Goal: Task Accomplishment & Management: Use online tool/utility

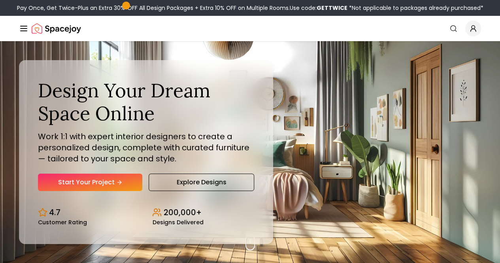
click at [0, 0] on link "Login" at bounding box center [0, 0] width 0 height 0
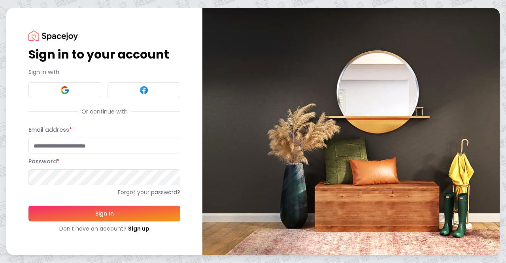
click at [61, 148] on input "Email address *" at bounding box center [104, 146] width 152 height 16
click at [28, 206] on button "Sign In" at bounding box center [104, 214] width 152 height 16
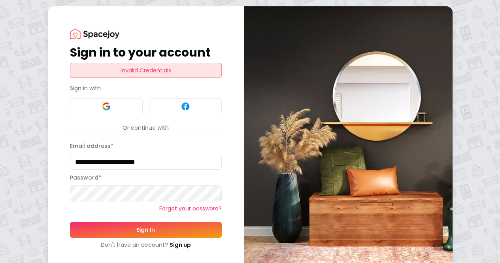
click at [48, 190] on div "**********" at bounding box center [146, 138] width 196 height 265
drag, startPoint x: 134, startPoint y: 159, endPoint x: 0, endPoint y: 165, distance: 134.6
click at [0, 165] on div "**********" at bounding box center [250, 138] width 500 height 277
type input "**********"
click at [71, 225] on button "Sign In" at bounding box center [146, 230] width 152 height 16
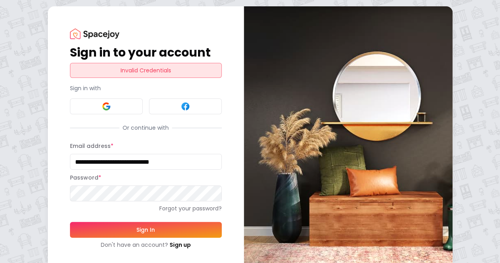
click at [0, 188] on div "**********" at bounding box center [250, 138] width 500 height 277
click at [70, 237] on form "**********" at bounding box center [146, 195] width 152 height 108
click at [70, 228] on button "Sign In" at bounding box center [146, 230] width 152 height 16
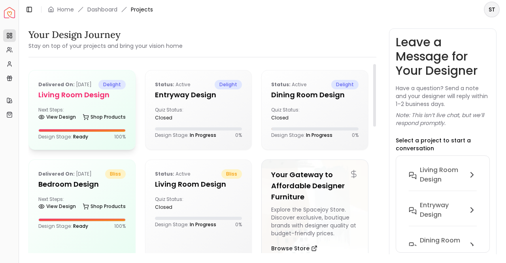
click at [111, 118] on div "Next Steps: View Design Shop Products" at bounding box center [81, 115] width 87 height 16
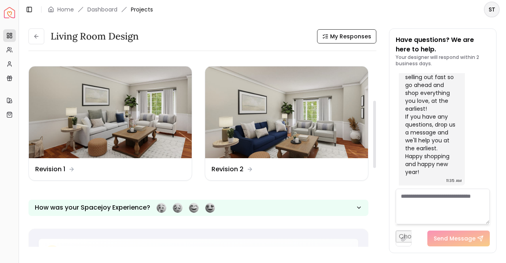
scroll to position [121, 0]
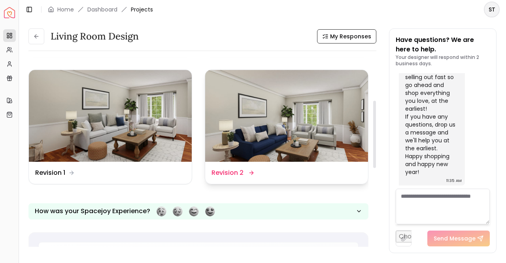
click at [256, 119] on img at bounding box center [286, 116] width 163 height 92
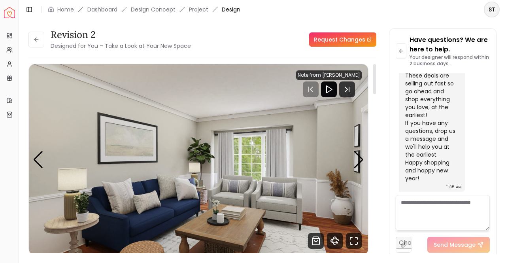
click at [328, 83] on div at bounding box center [329, 89] width 16 height 16
click at [334, 90] on icon "Play" at bounding box center [328, 89] width 9 height 9
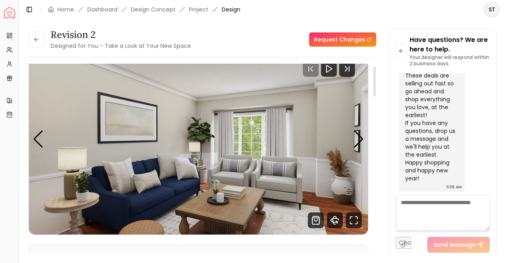
scroll to position [17, 0]
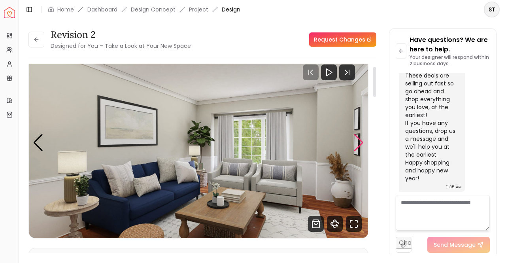
click at [362, 144] on div "Next slide" at bounding box center [359, 142] width 11 height 17
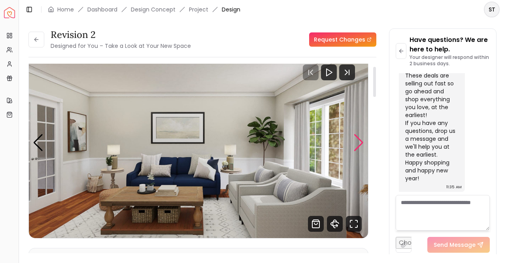
click at [362, 144] on div "Next slide" at bounding box center [359, 142] width 11 height 17
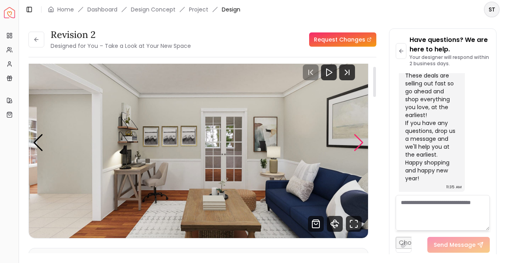
click at [362, 144] on div "Next slide" at bounding box center [359, 142] width 11 height 17
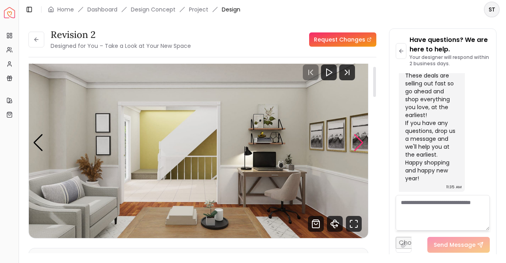
click at [362, 138] on div "Next slide" at bounding box center [359, 142] width 11 height 17
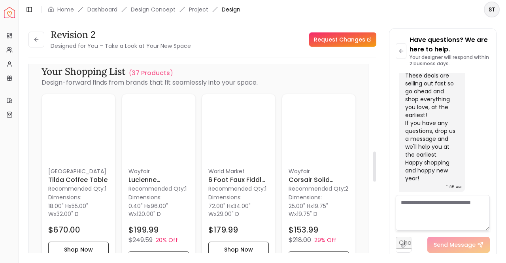
scroll to position [549, 0]
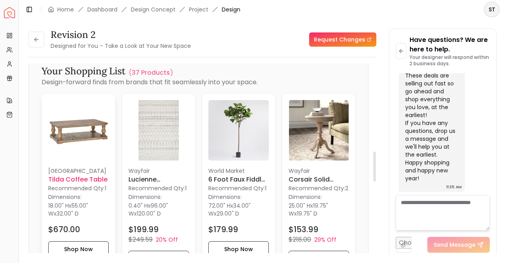
click at [92, 140] on img at bounding box center [78, 130] width 61 height 61
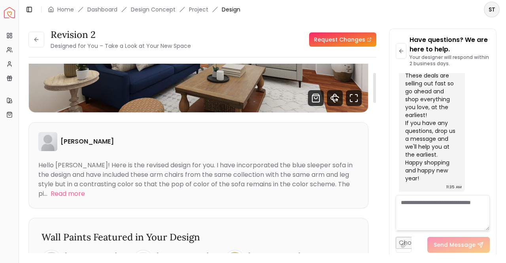
scroll to position [0, 0]
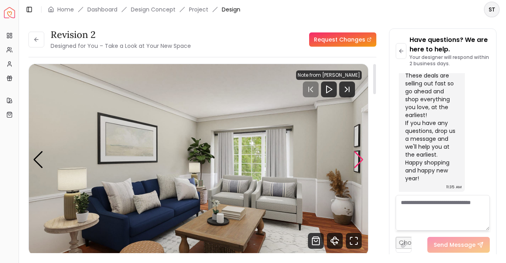
click at [356, 161] on div "Next slide" at bounding box center [359, 159] width 11 height 17
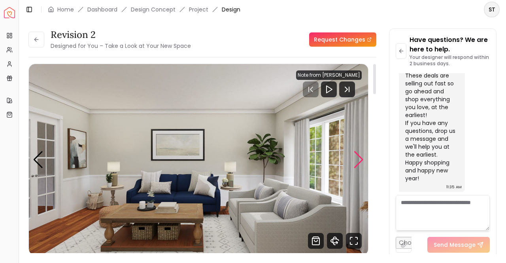
click at [356, 162] on div "Next slide" at bounding box center [359, 159] width 11 height 17
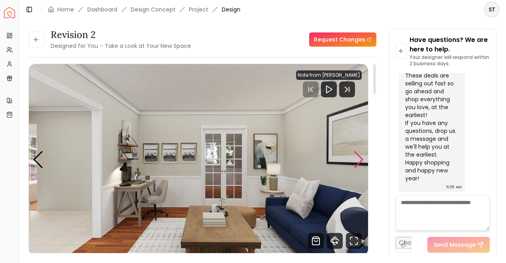
click at [357, 163] on div "Next slide" at bounding box center [359, 159] width 11 height 17
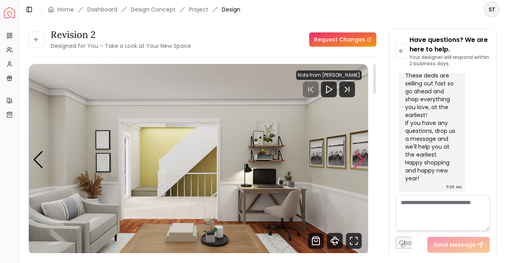
click at [357, 163] on div "Next slide" at bounding box center [359, 159] width 11 height 17
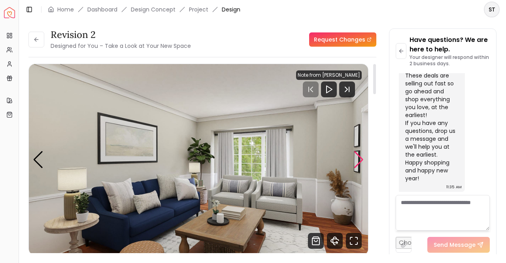
click at [358, 164] on div "Next slide" at bounding box center [359, 159] width 11 height 17
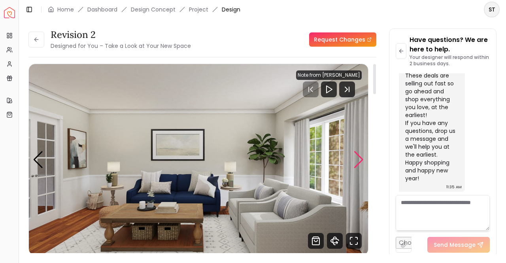
click at [360, 167] on div "Next slide" at bounding box center [359, 159] width 11 height 17
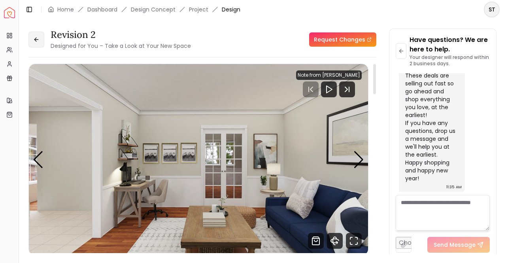
click at [43, 42] on button at bounding box center [36, 40] width 16 height 16
click at [106, 9] on link "Dashboard" at bounding box center [102, 10] width 30 height 8
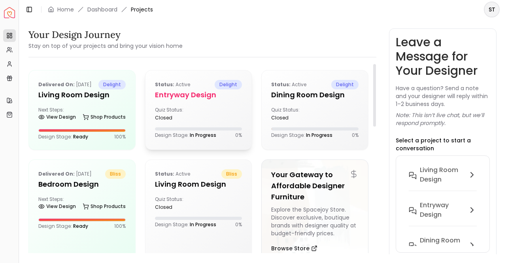
click at [201, 121] on div "Status: active delight Entryway Design Quiz Status: closed Design Stage: In Pro…" at bounding box center [199, 109] width 106 height 78
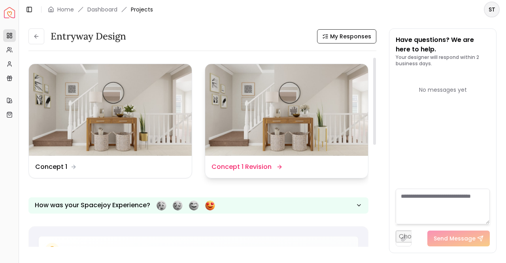
click at [256, 107] on img at bounding box center [286, 110] width 163 height 92
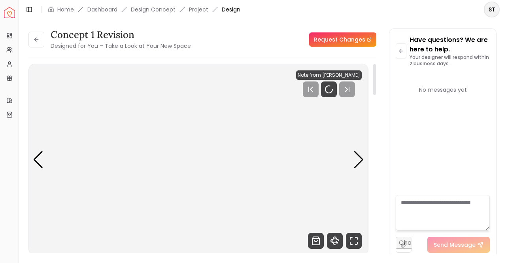
click at [256, 107] on img "1 / 3" at bounding box center [199, 159] width 340 height 191
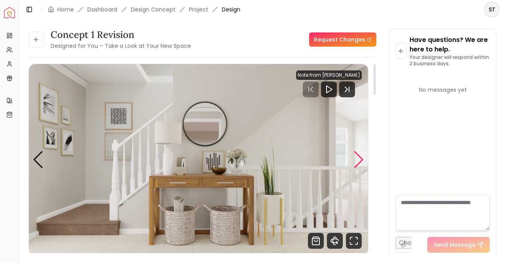
click at [361, 155] on div "Next slide" at bounding box center [359, 159] width 11 height 17
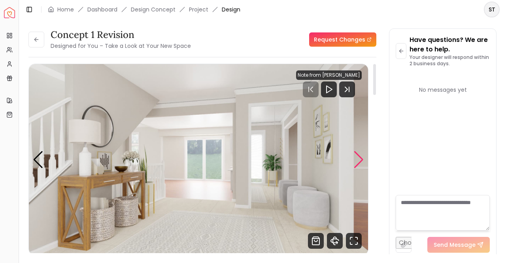
click at [361, 155] on div "Next slide" at bounding box center [359, 159] width 11 height 17
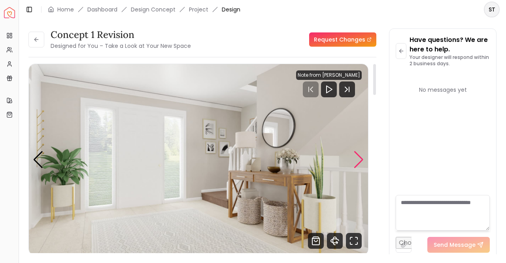
click at [361, 155] on div "Next slide" at bounding box center [359, 159] width 11 height 17
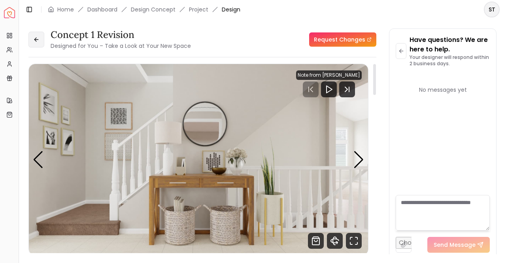
click at [37, 42] on icon at bounding box center [36, 39] width 6 height 6
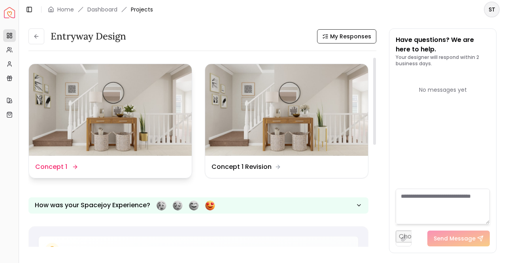
click at [100, 114] on img at bounding box center [110, 110] width 163 height 92
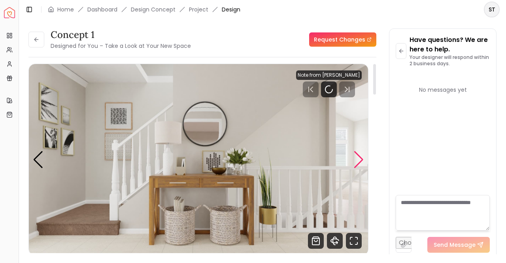
click at [360, 163] on div "Next slide" at bounding box center [359, 159] width 11 height 17
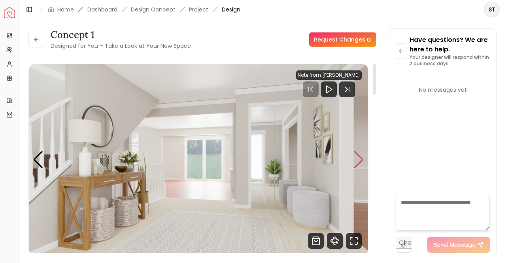
click at [360, 164] on div "Next slide" at bounding box center [359, 159] width 11 height 17
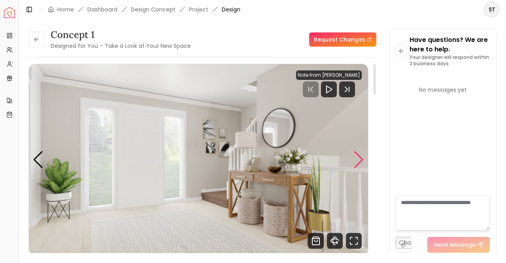
click at [360, 164] on div "Next slide" at bounding box center [359, 159] width 11 height 17
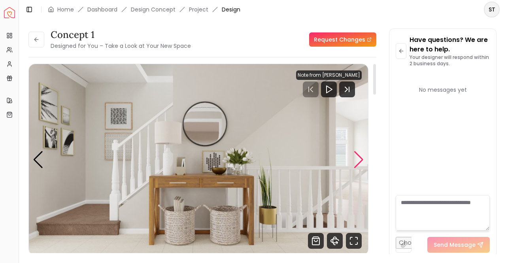
click at [360, 164] on div "Next slide" at bounding box center [359, 159] width 11 height 17
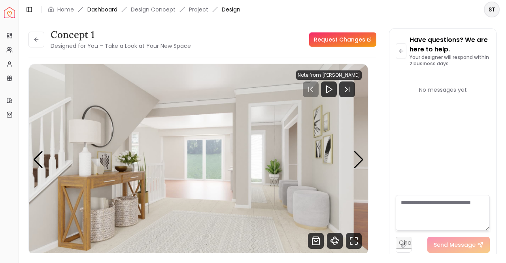
click at [100, 8] on link "Dashboard" at bounding box center [102, 10] width 30 height 8
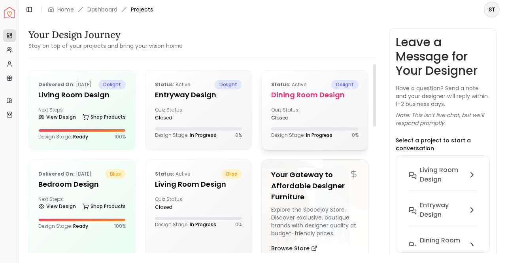
click at [315, 108] on div "Quiz Status: closed" at bounding box center [314, 114] width 87 height 14
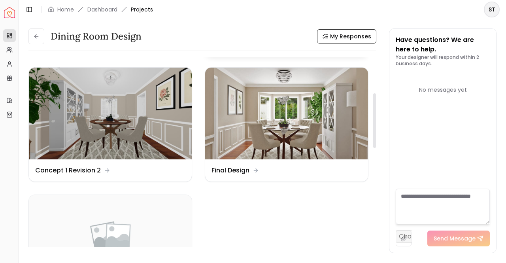
scroll to position [125, 0]
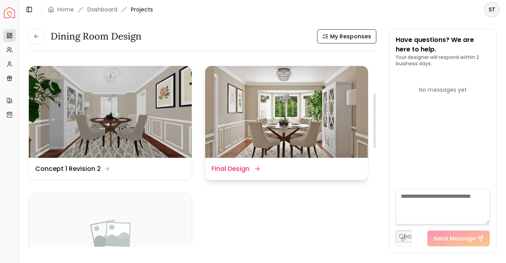
click at [238, 101] on img at bounding box center [286, 112] width 163 height 92
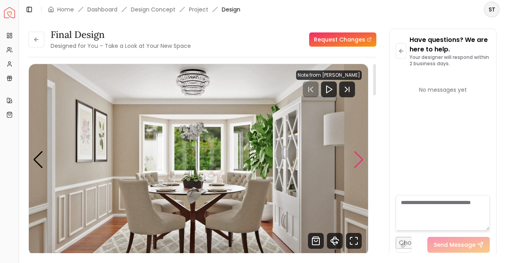
click at [358, 159] on div "Next slide" at bounding box center [359, 159] width 11 height 17
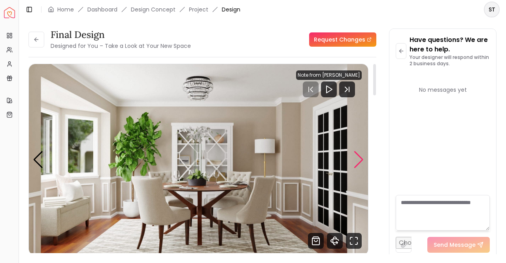
click at [358, 159] on div "Next slide" at bounding box center [359, 159] width 11 height 17
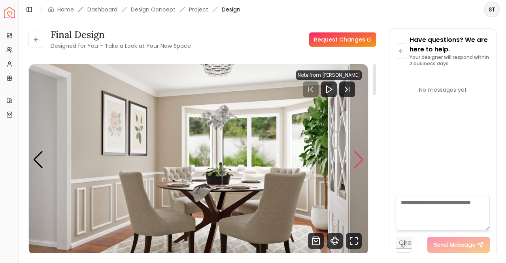
click at [358, 159] on div "Next slide" at bounding box center [359, 159] width 11 height 17
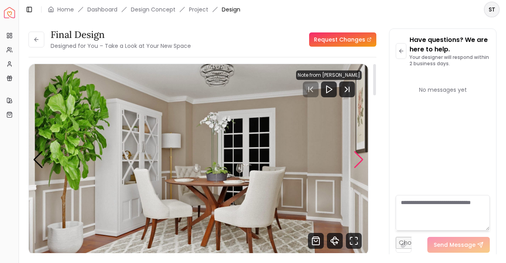
click at [358, 159] on div "Next slide" at bounding box center [359, 159] width 11 height 17
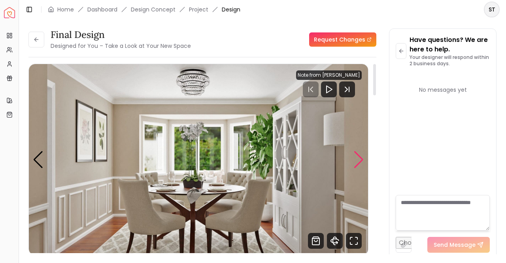
click at [358, 159] on div "Next slide" at bounding box center [359, 159] width 11 height 17
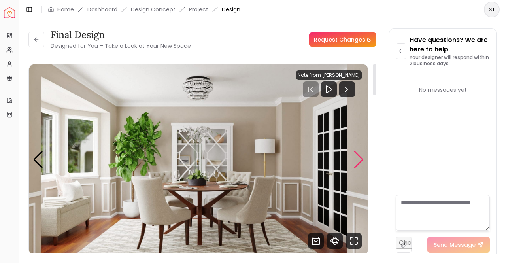
click at [358, 159] on div "Next slide" at bounding box center [359, 159] width 11 height 17
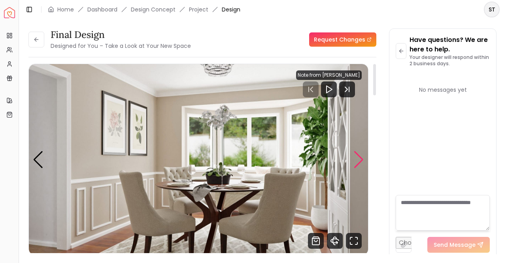
click at [358, 159] on div "Next slide" at bounding box center [359, 159] width 11 height 17
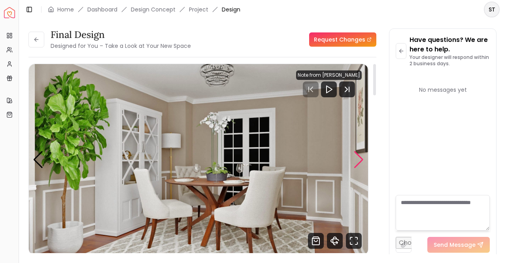
click at [358, 159] on div "Next slide" at bounding box center [359, 159] width 11 height 17
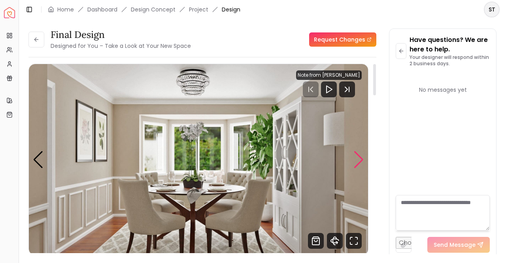
click at [358, 159] on div "Next slide" at bounding box center [359, 159] width 11 height 17
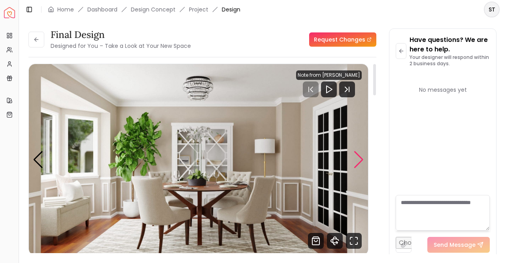
click at [358, 159] on div "Next slide" at bounding box center [359, 159] width 11 height 17
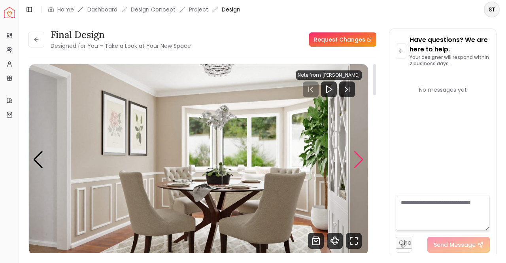
click at [361, 156] on div "Next slide" at bounding box center [359, 159] width 11 height 17
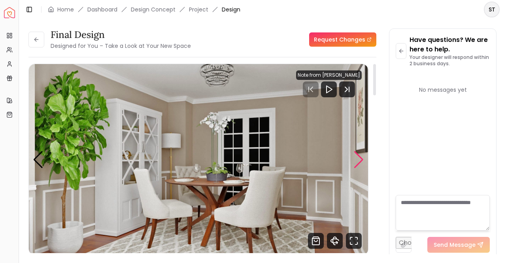
click at [363, 157] on div "Next slide" at bounding box center [359, 159] width 11 height 17
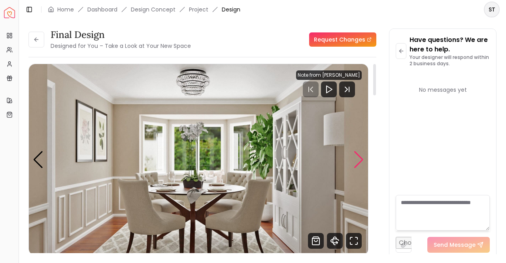
click at [363, 157] on div "Next slide" at bounding box center [359, 159] width 11 height 17
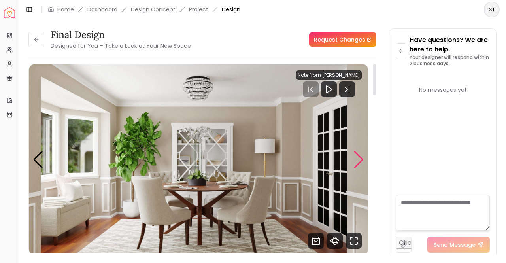
click at [363, 157] on div "Next slide" at bounding box center [359, 159] width 11 height 17
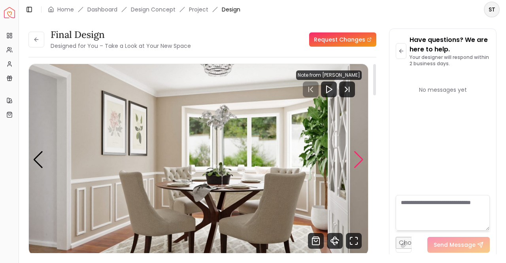
click at [363, 157] on div "Next slide" at bounding box center [359, 159] width 11 height 17
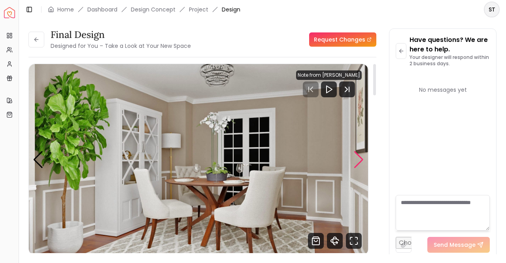
click at [360, 165] on div "Next slide" at bounding box center [359, 159] width 11 height 17
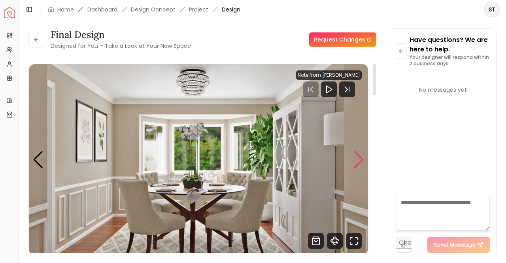
click at [359, 165] on div "Next slide" at bounding box center [359, 159] width 11 height 17
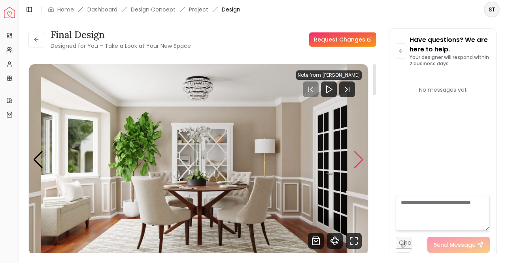
click at [361, 159] on div "Next slide" at bounding box center [359, 159] width 11 height 17
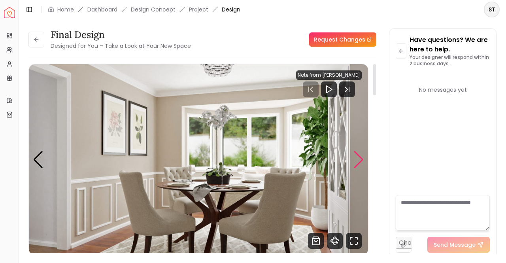
click at [362, 161] on div "Next slide" at bounding box center [359, 159] width 11 height 17
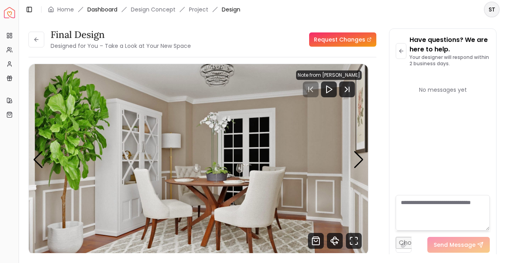
click at [101, 11] on link "Dashboard" at bounding box center [102, 10] width 30 height 8
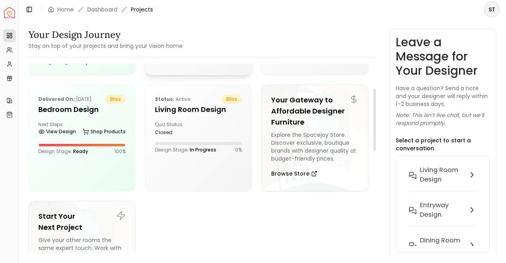
scroll to position [75, 0]
click at [194, 135] on div "Quiz Status: closed" at bounding box center [175, 128] width 40 height 14
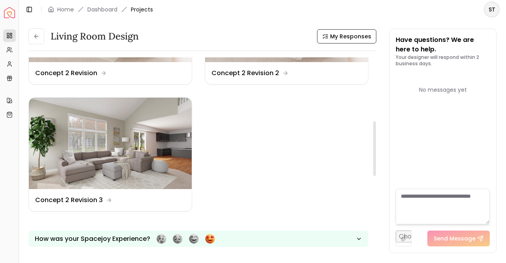
scroll to position [222, 0]
click at [152, 145] on img at bounding box center [110, 143] width 163 height 92
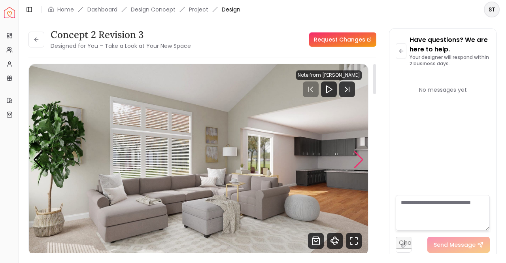
click at [359, 153] on div "Next slide" at bounding box center [359, 159] width 11 height 17
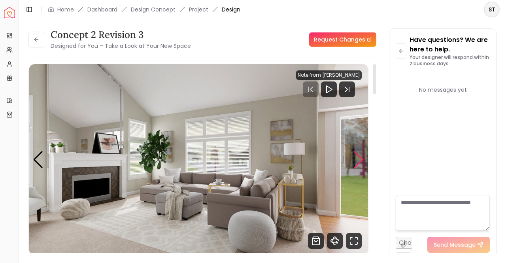
click at [359, 153] on div "Next slide" at bounding box center [359, 159] width 11 height 17
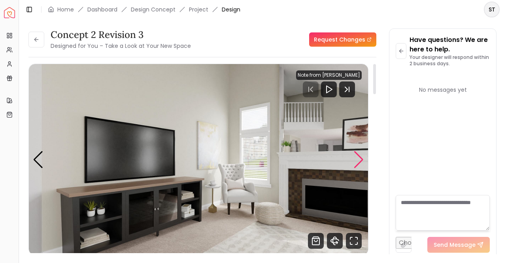
click at [359, 153] on div "Next slide" at bounding box center [359, 159] width 11 height 17
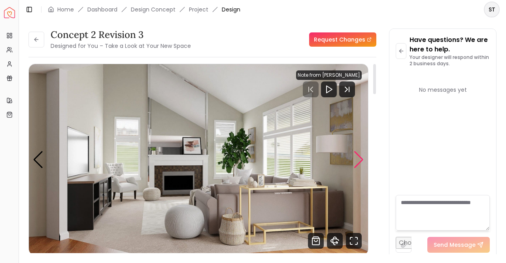
click at [359, 153] on div "Next slide" at bounding box center [359, 159] width 11 height 17
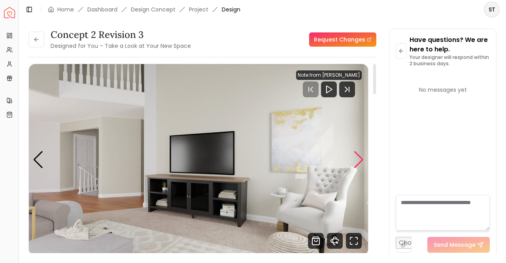
click at [359, 153] on div "Next slide" at bounding box center [359, 159] width 11 height 17
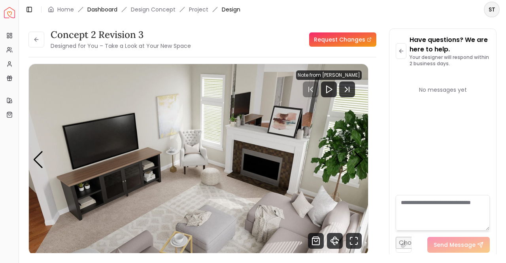
click at [106, 11] on link "Dashboard" at bounding box center [102, 10] width 30 height 8
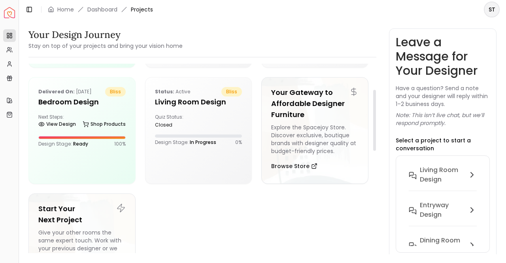
scroll to position [80, 0]
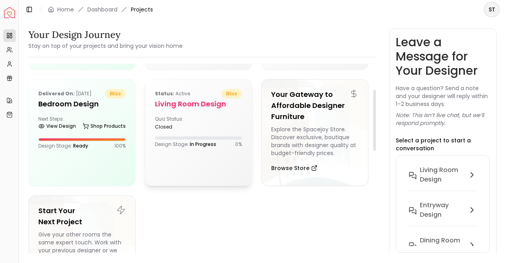
click at [188, 124] on div "Status: active bliss Living Room Design Quiz Status: closed Design Stage: In Pr…" at bounding box center [199, 119] width 106 height 78
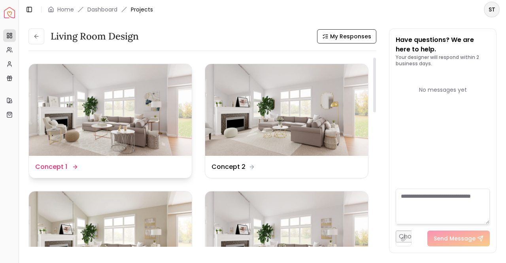
click at [106, 125] on img at bounding box center [110, 110] width 163 height 92
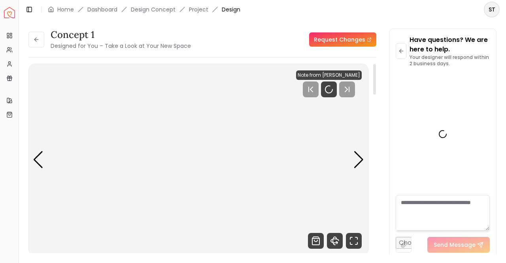
click at [256, 100] on img "1 / 7" at bounding box center [199, 159] width 340 height 191
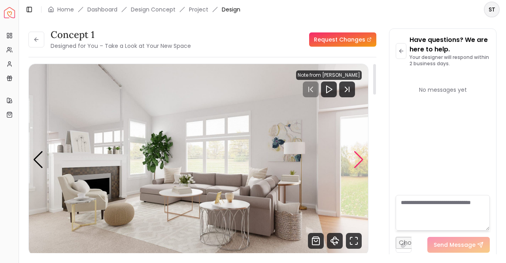
click at [364, 157] on div "Next slide" at bounding box center [359, 159] width 11 height 17
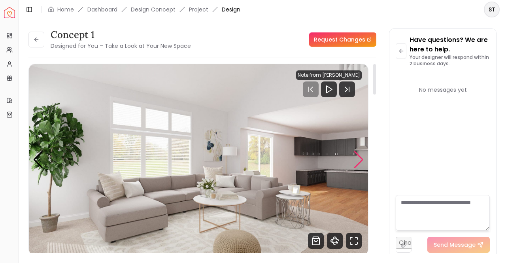
click at [364, 158] on div "Next slide" at bounding box center [359, 159] width 11 height 17
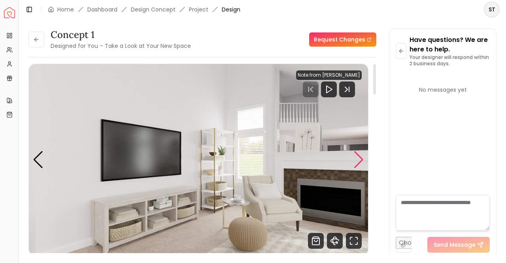
click at [364, 158] on div "Next slide" at bounding box center [359, 159] width 11 height 17
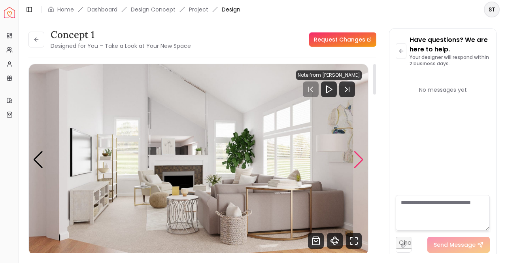
click at [364, 158] on div "Next slide" at bounding box center [359, 159] width 11 height 17
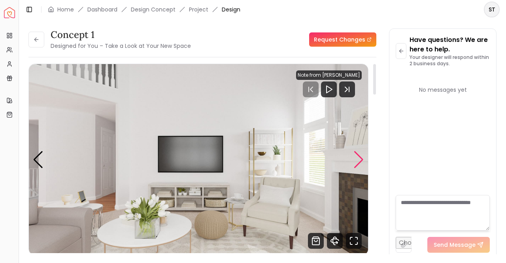
click at [364, 158] on div "Next slide" at bounding box center [359, 159] width 11 height 17
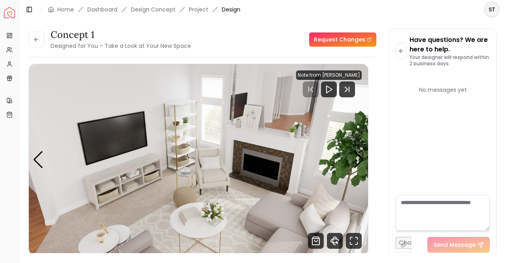
click at [144, 11] on li "Design Concept" at bounding box center [153, 10] width 45 height 8
click at [98, 12] on link "Dashboard" at bounding box center [102, 10] width 30 height 8
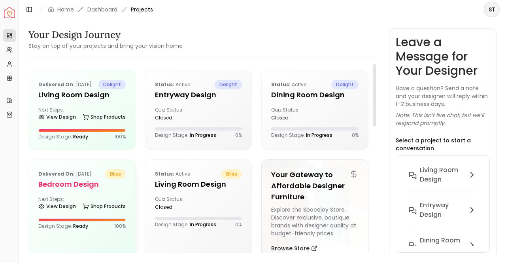
click at [110, 199] on div "Delivered on: Sep 04, 2020 bliss Bedroom Design Next Steps: View Design Shop Pr…" at bounding box center [82, 199] width 106 height 79
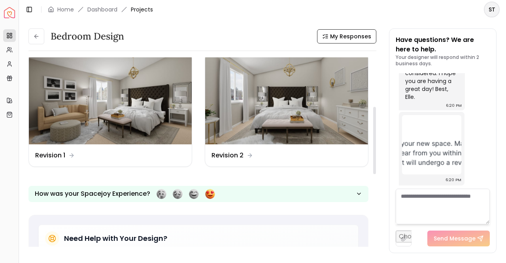
scroll to position [140, 0]
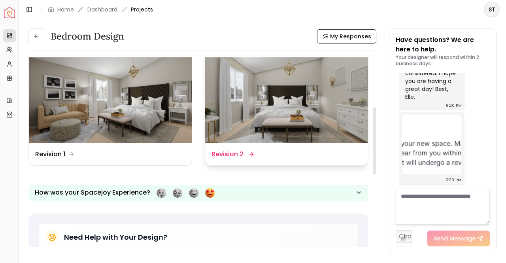
click at [266, 93] on img at bounding box center [286, 97] width 163 height 92
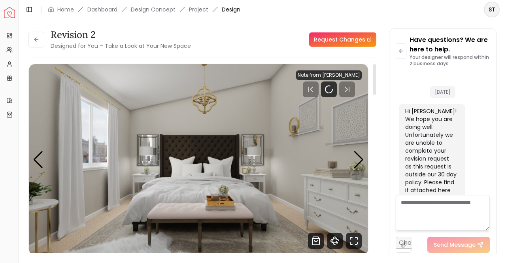
scroll to position [340, 0]
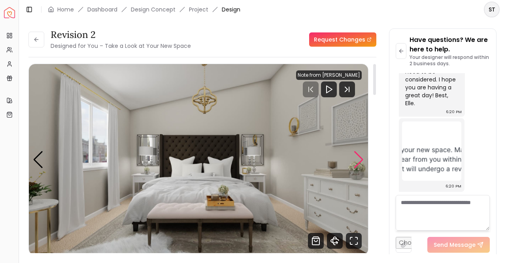
click at [358, 164] on div "Next slide" at bounding box center [359, 159] width 11 height 17
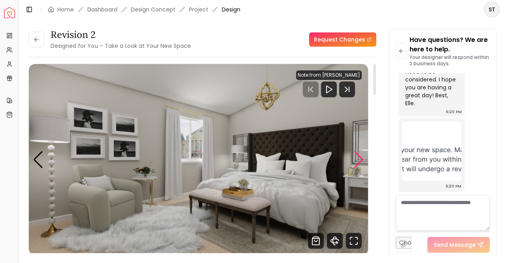
click at [363, 156] on div "Next slide" at bounding box center [359, 159] width 11 height 17
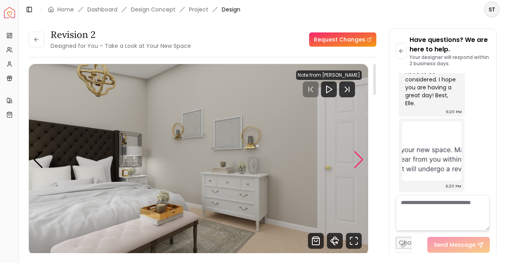
click at [363, 156] on div "Next slide" at bounding box center [359, 159] width 11 height 17
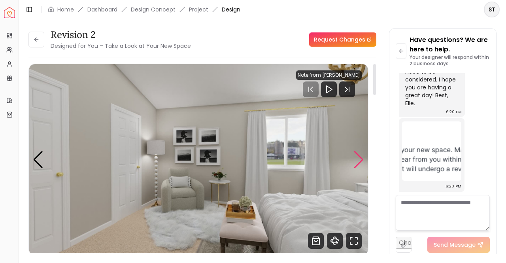
click at [363, 156] on div "Next slide" at bounding box center [359, 159] width 11 height 17
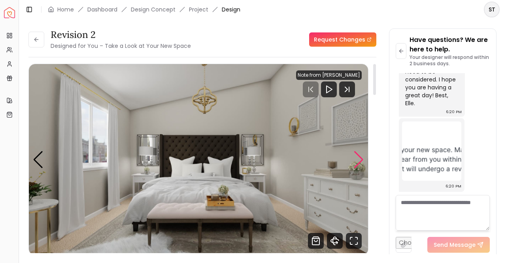
click at [363, 156] on div "Next slide" at bounding box center [359, 159] width 11 height 17
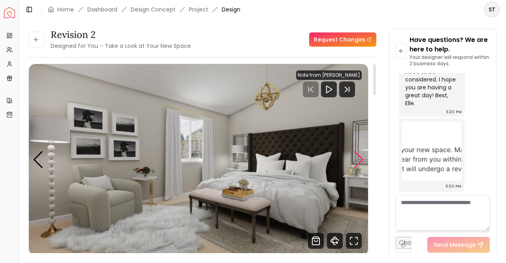
click at [363, 156] on div "Next slide" at bounding box center [359, 159] width 11 height 17
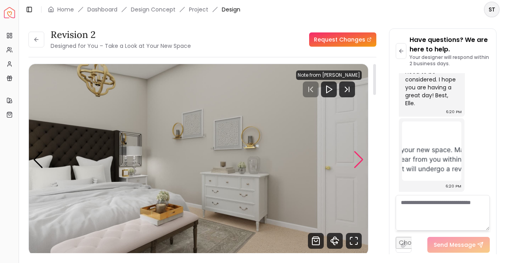
click at [363, 156] on div "Next slide" at bounding box center [359, 159] width 11 height 17
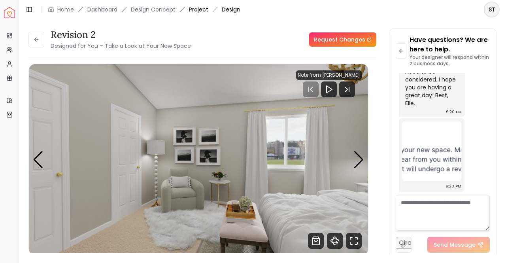
click at [198, 10] on link "Project" at bounding box center [198, 10] width 19 height 8
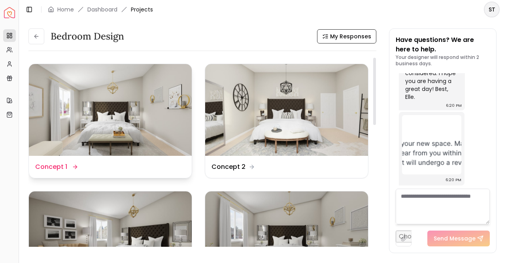
click at [127, 117] on img at bounding box center [110, 110] width 163 height 92
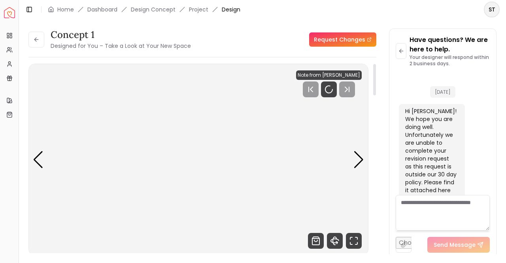
scroll to position [340, 0]
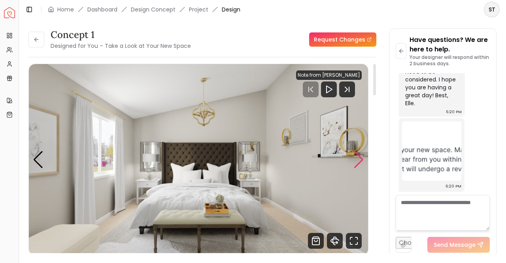
click at [361, 166] on div "Next slide" at bounding box center [359, 159] width 11 height 17
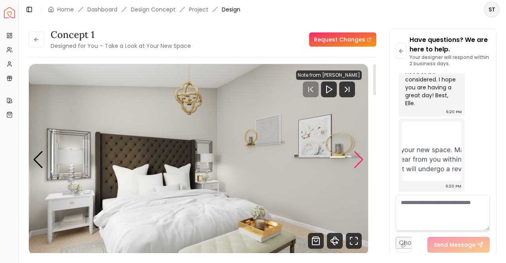
click at [361, 166] on div "Next slide" at bounding box center [359, 159] width 11 height 17
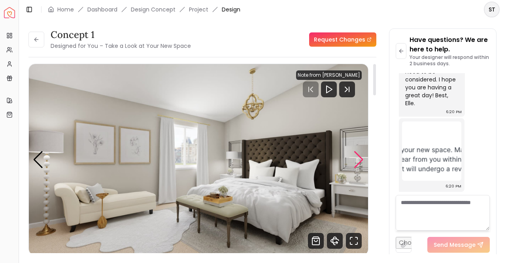
click at [361, 165] on div "Next slide" at bounding box center [359, 159] width 11 height 17
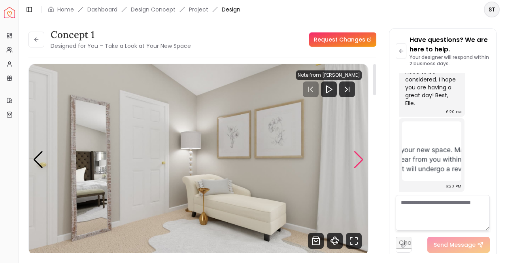
click at [361, 165] on div "Next slide" at bounding box center [359, 159] width 11 height 17
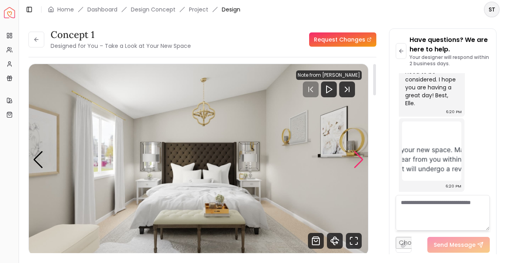
click at [361, 165] on div "Next slide" at bounding box center [359, 159] width 11 height 17
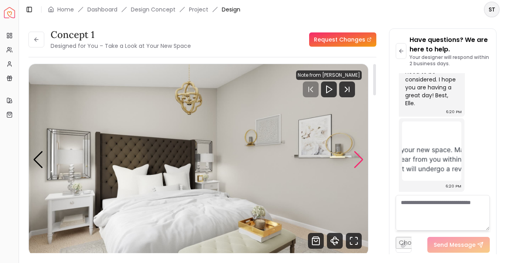
click at [361, 165] on div "Next slide" at bounding box center [359, 159] width 11 height 17
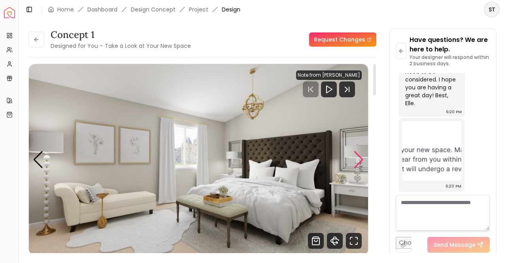
click at [361, 165] on div "Next slide" at bounding box center [359, 159] width 11 height 17
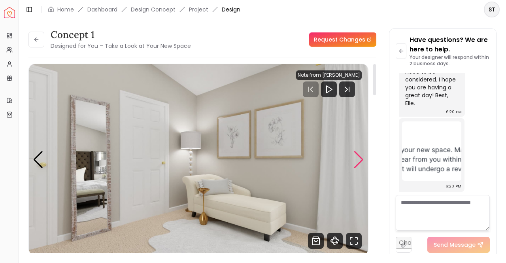
click at [360, 165] on div "Next slide" at bounding box center [359, 159] width 11 height 17
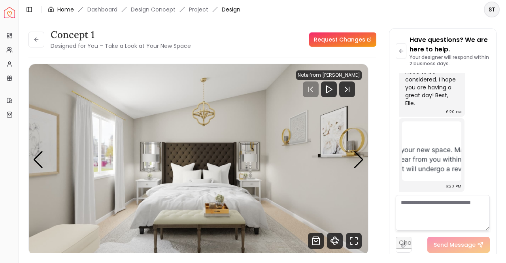
click at [66, 11] on link "Home" at bounding box center [65, 10] width 17 height 8
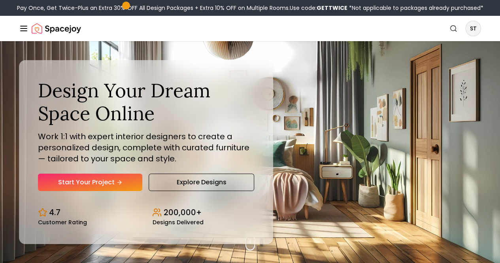
click at [0, 0] on link "AI Design" at bounding box center [0, 0] width 0 height 0
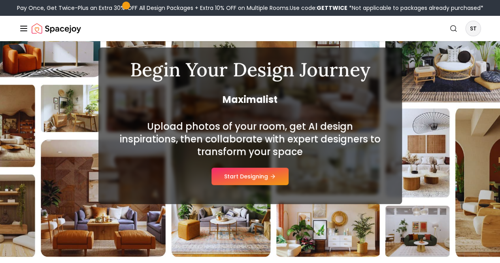
scroll to position [55, 0]
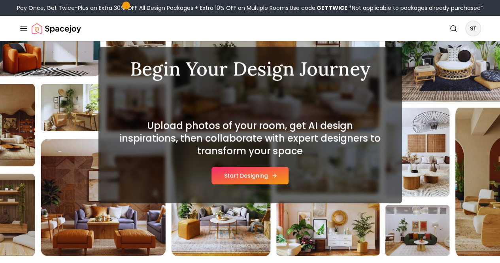
click at [233, 170] on button "Start Designing" at bounding box center [250, 175] width 77 height 17
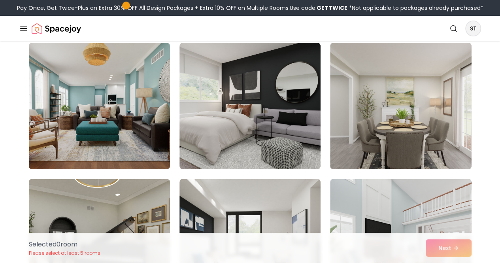
scroll to position [91, 0]
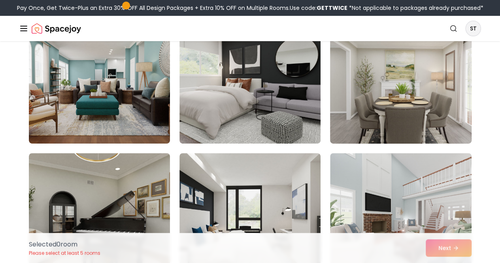
click at [343, 90] on img at bounding box center [401, 80] width 148 height 133
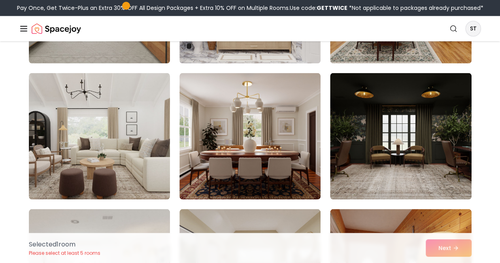
scroll to position [716, 0]
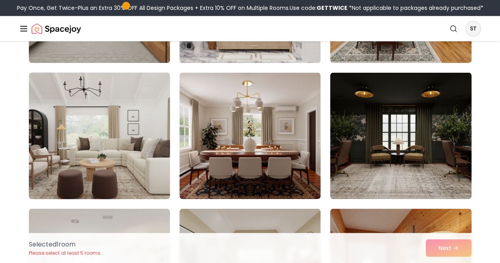
click at [134, 149] on img at bounding box center [99, 135] width 148 height 133
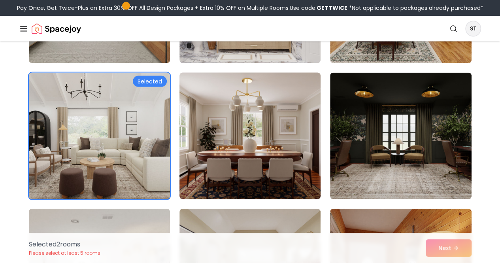
click at [223, 174] on img at bounding box center [250, 135] width 148 height 133
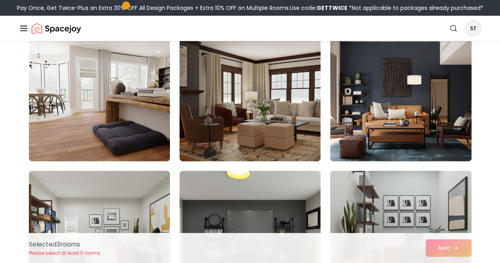
scroll to position [2659, 0]
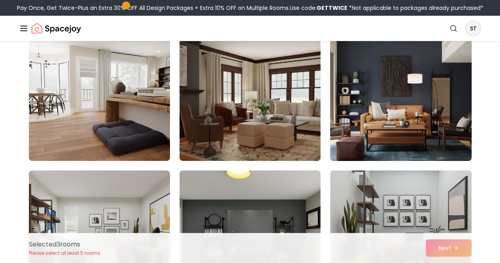
click at [375, 90] on img at bounding box center [401, 97] width 148 height 133
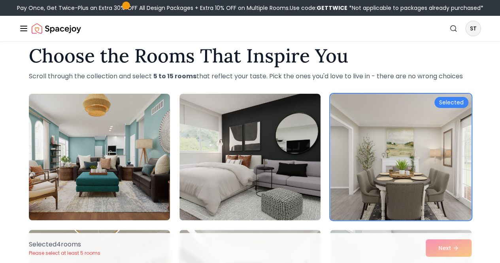
scroll to position [13, 0]
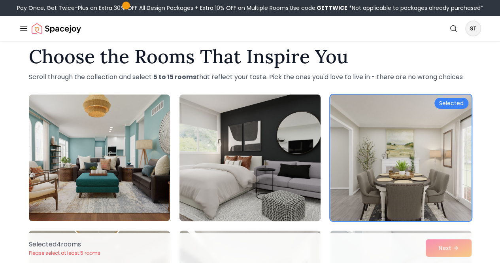
click at [238, 150] on img at bounding box center [250, 157] width 148 height 133
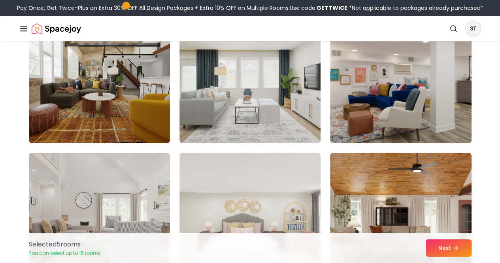
scroll to position [580, 0]
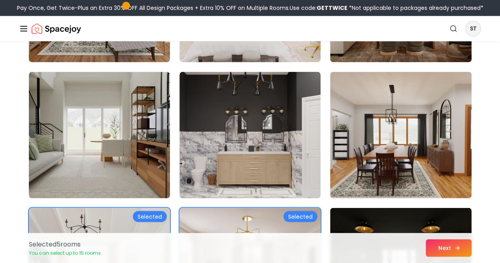
click button "Next"
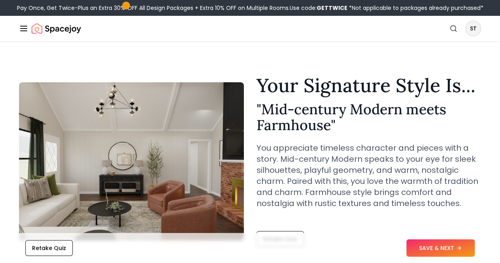
scroll to position [35, 0]
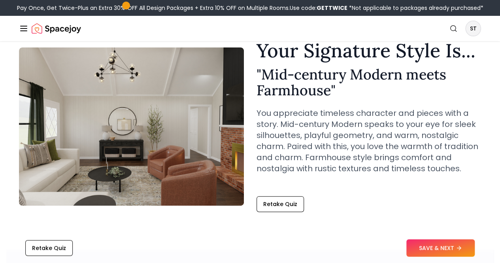
click at [450, 247] on button "SAVE & NEXT" at bounding box center [441, 247] width 68 height 17
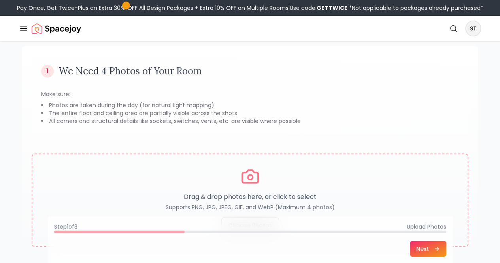
scroll to position [48, 0]
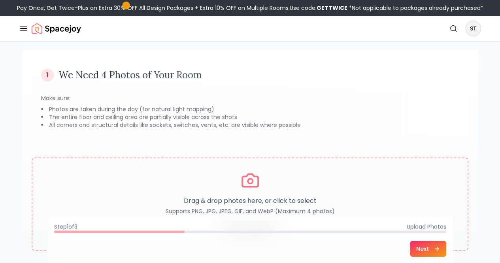
click at [440, 246] on icon at bounding box center [437, 249] width 6 height 6
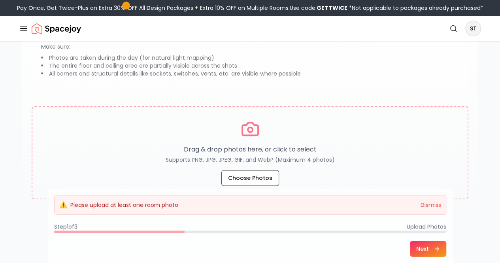
scroll to position [100, 0]
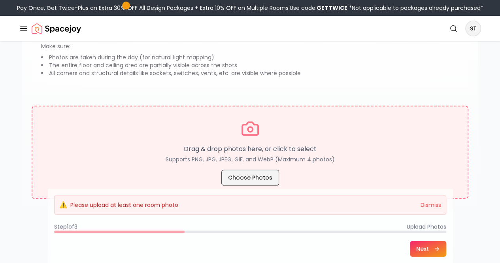
click at [250, 173] on button "Choose Photos" at bounding box center [251, 178] width 58 height 16
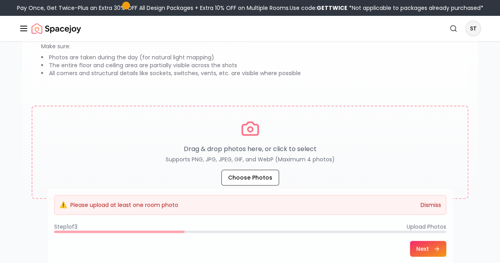
click at [441, 203] on button "Dismiss" at bounding box center [431, 205] width 21 height 8
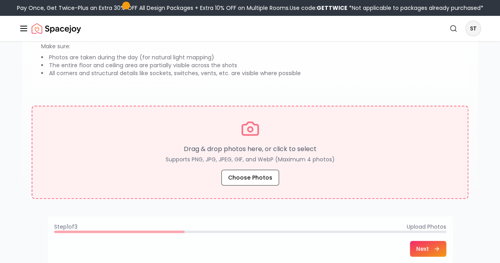
scroll to position [0, 0]
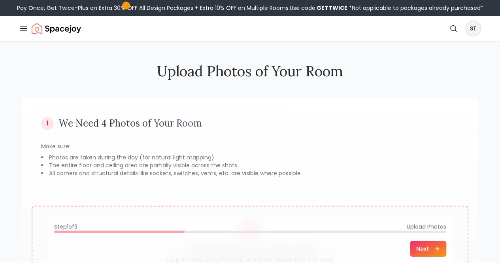
click at [0, 0] on link "AI Design" at bounding box center [0, 0] width 0 height 0
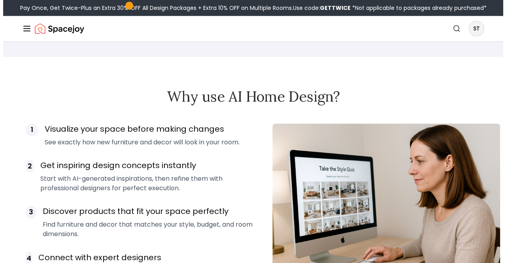
scroll to position [549, 0]
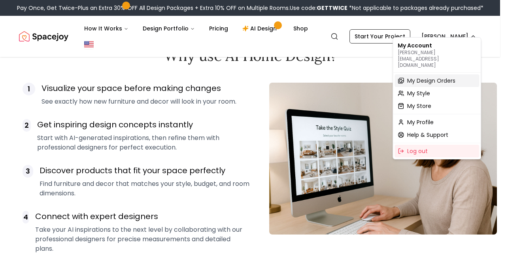
click at [433, 74] on div "My Design Orders" at bounding box center [437, 80] width 85 height 13
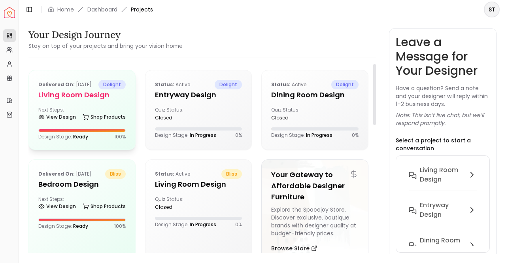
click at [114, 114] on div "Delivered on: Sep 12, 2020 delight Living Room Design Next Steps: View Design S…" at bounding box center [82, 109] width 106 height 79
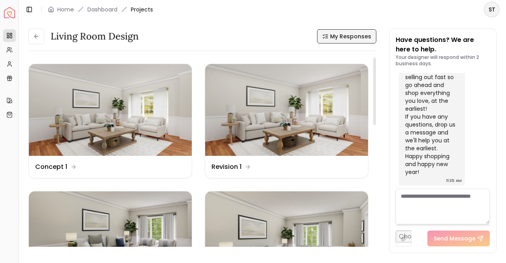
click at [334, 40] on span "My Responses" at bounding box center [350, 36] width 41 height 8
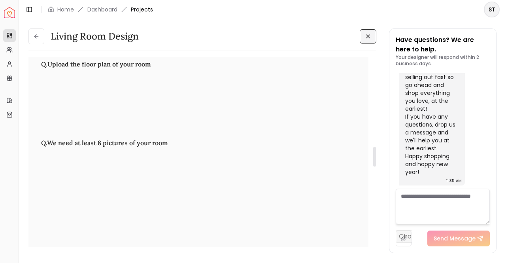
scroll to position [862, 0]
click at [49, 150] on img at bounding box center [91, 178] width 101 height 57
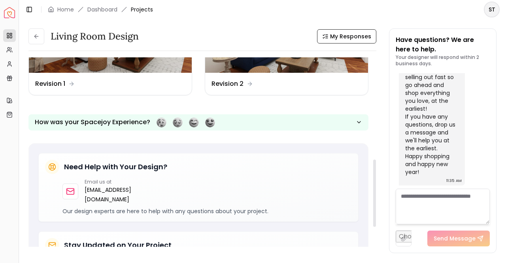
scroll to position [361, 0]
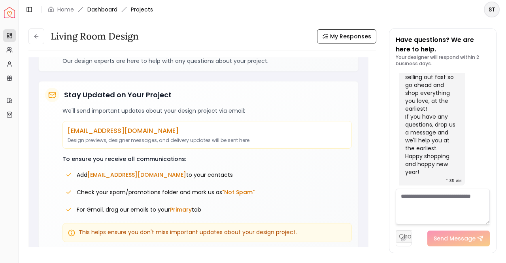
click at [96, 12] on link "Dashboard" at bounding box center [102, 10] width 30 height 8
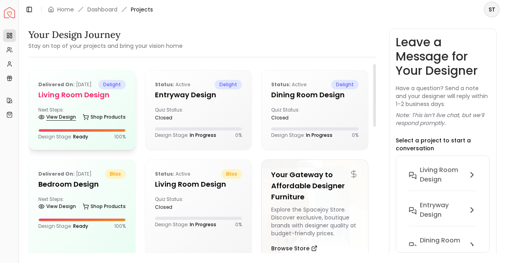
click at [59, 123] on link "View Design" at bounding box center [57, 117] width 38 height 11
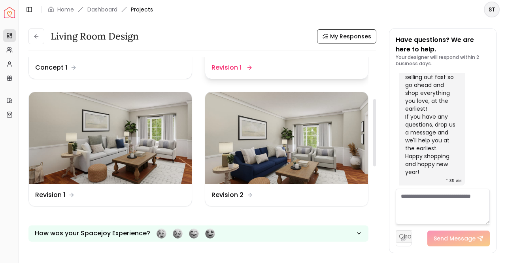
scroll to position [117, 0]
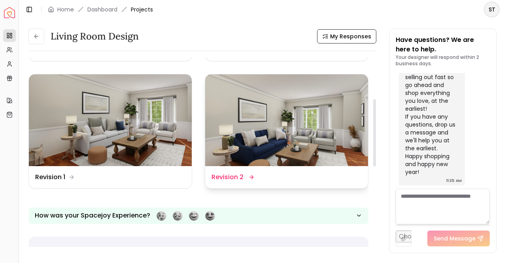
click at [246, 114] on img at bounding box center [286, 120] width 163 height 92
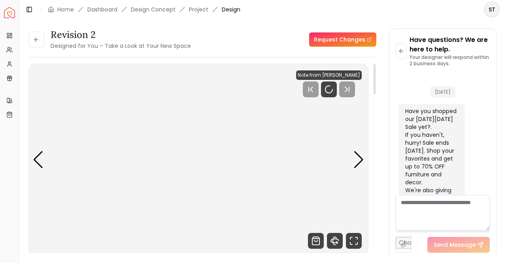
scroll to position [496, 0]
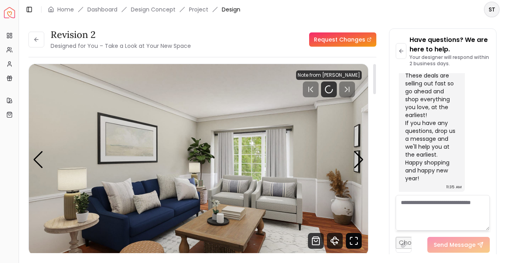
click at [354, 242] on icon "Fullscreen" at bounding box center [354, 241] width 16 height 16
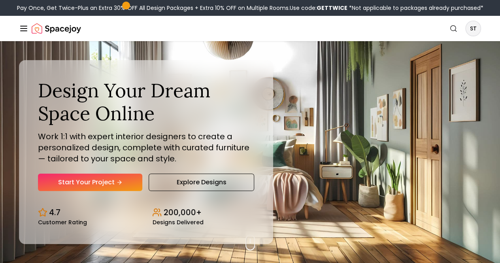
click at [0, 0] on link "AI Design" at bounding box center [0, 0] width 0 height 0
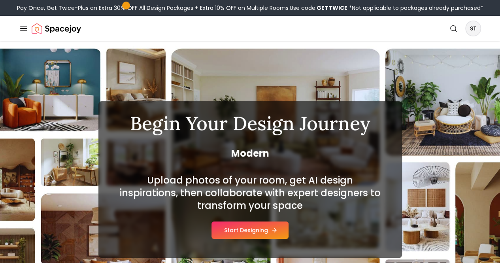
click at [259, 230] on button "Start Designing" at bounding box center [250, 230] width 77 height 17
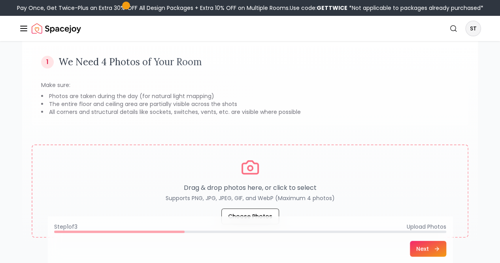
scroll to position [161, 0]
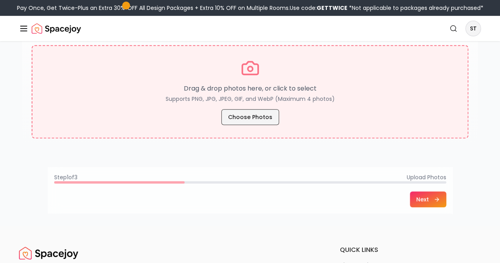
click at [244, 121] on button "Choose Photos" at bounding box center [251, 117] width 58 height 16
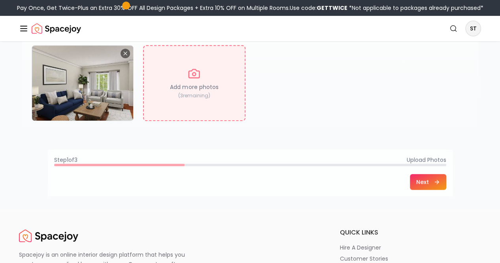
click at [227, 76] on div "Add more photos ( 3 remaining)" at bounding box center [194, 83] width 102 height 76
